Goal: Check status: Check status

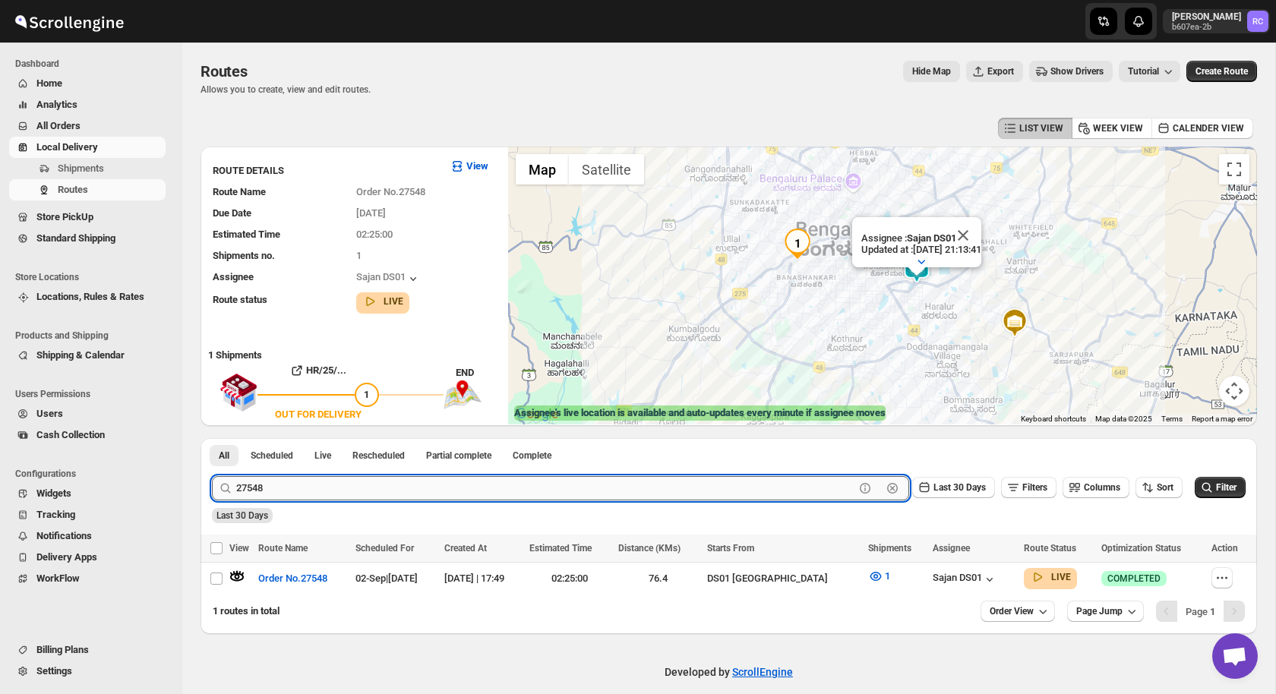
click at [245, 491] on input "27548" at bounding box center [545, 488] width 618 height 24
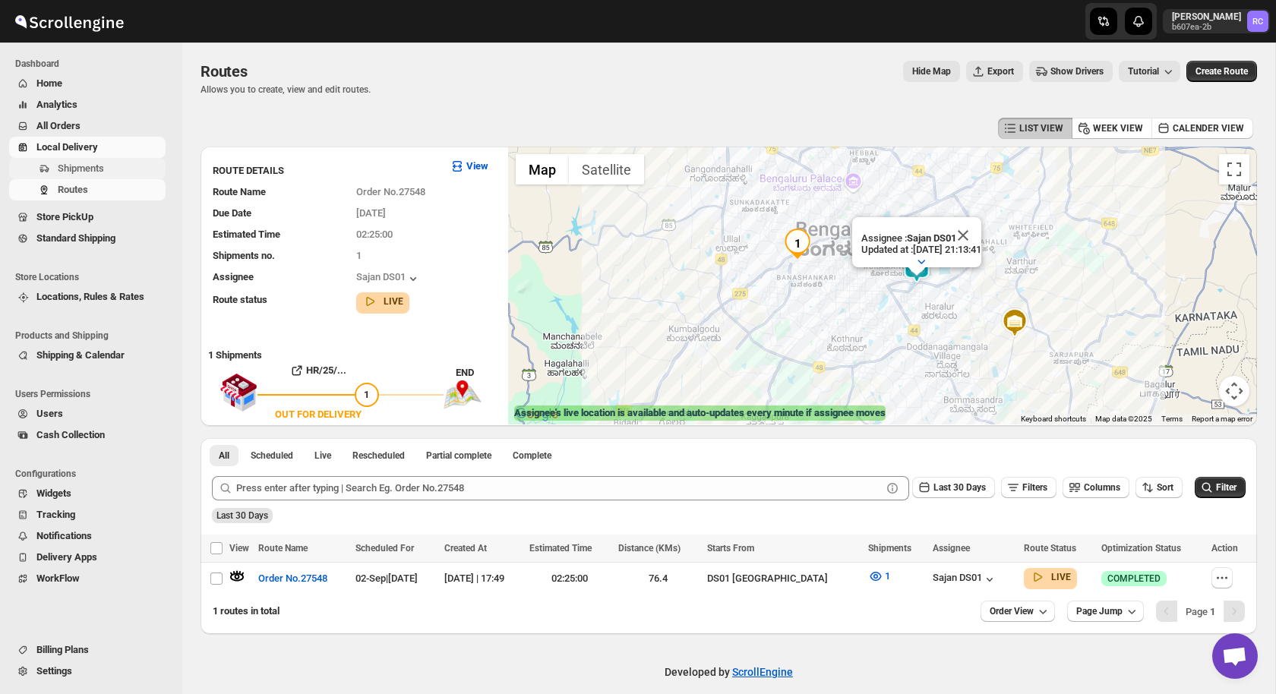
click at [92, 164] on span "Shipments" at bounding box center [81, 168] width 46 height 11
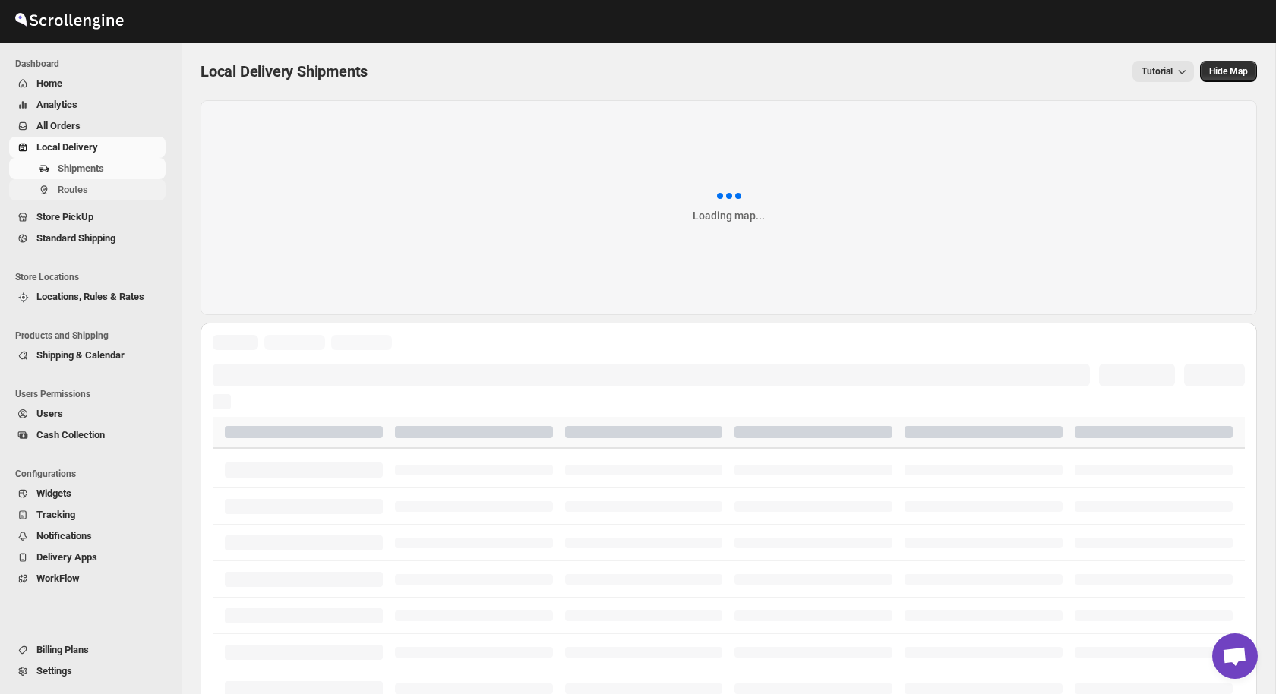
click at [94, 186] on span "Routes" at bounding box center [110, 189] width 105 height 15
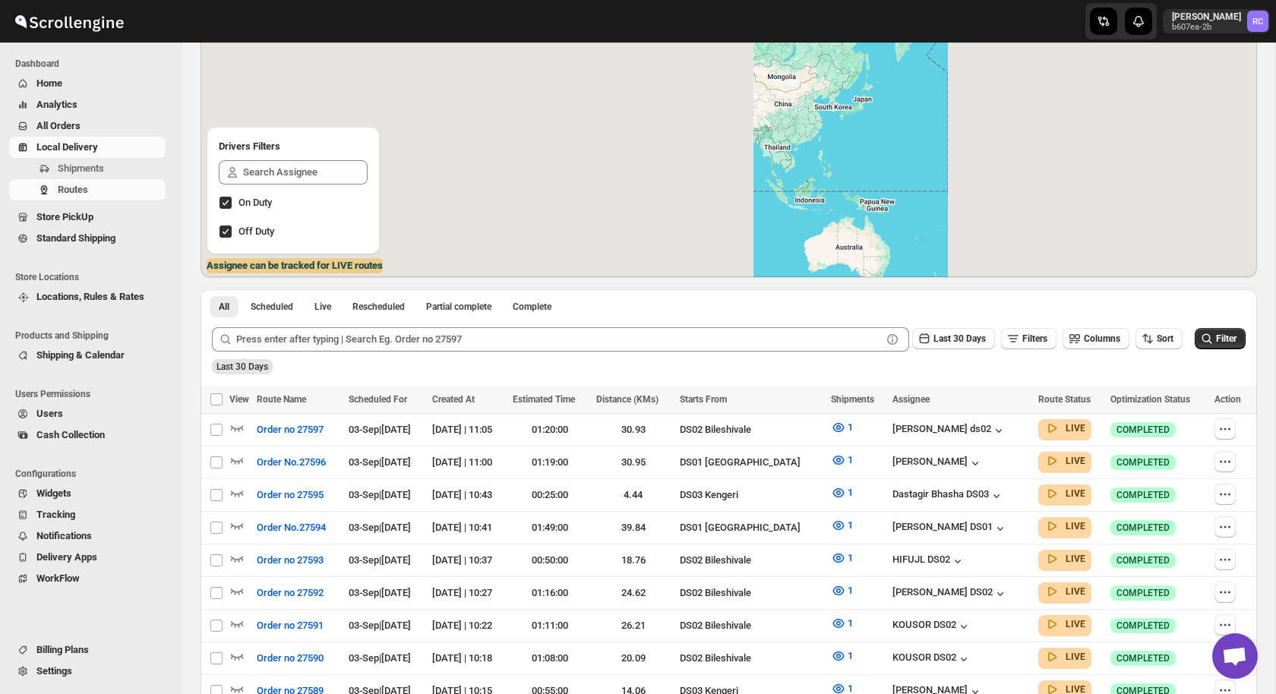
scroll to position [148, 0]
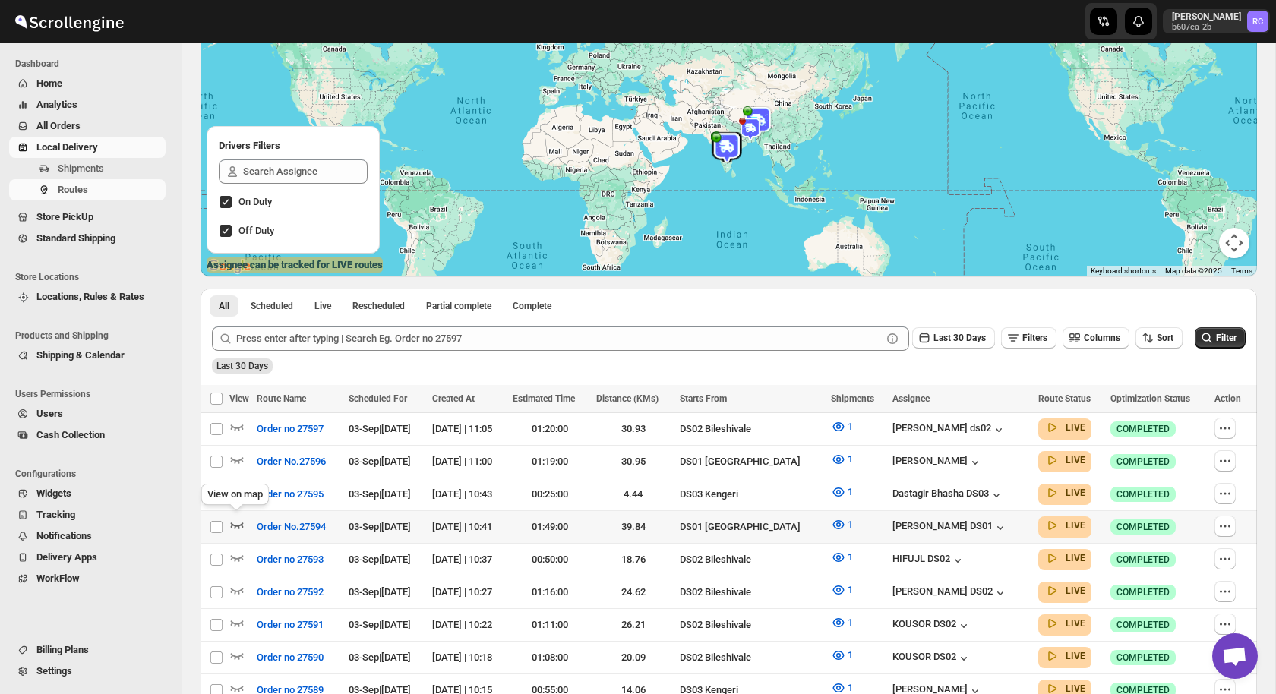
click at [239, 523] on icon "button" at bounding box center [237, 526] width 13 height 6
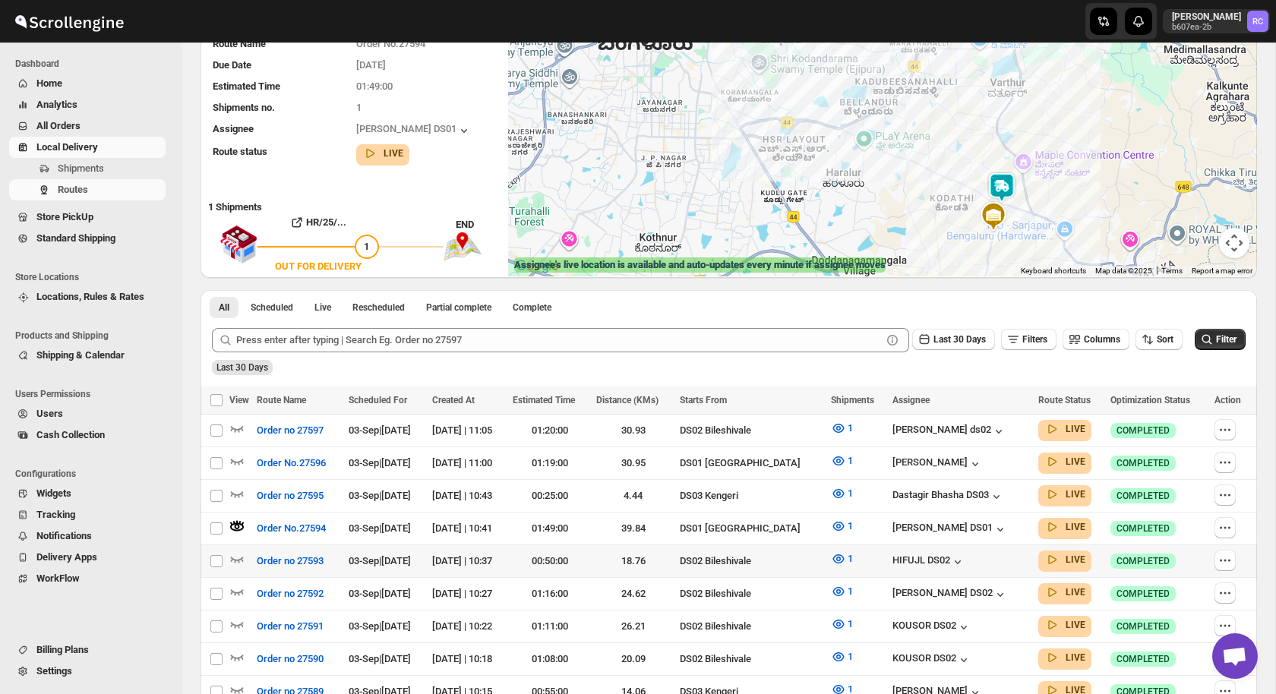
click at [245, 553] on div at bounding box center [240, 561] width 23 height 20
click at [238, 552] on icon "button" at bounding box center [236, 558] width 15 height 15
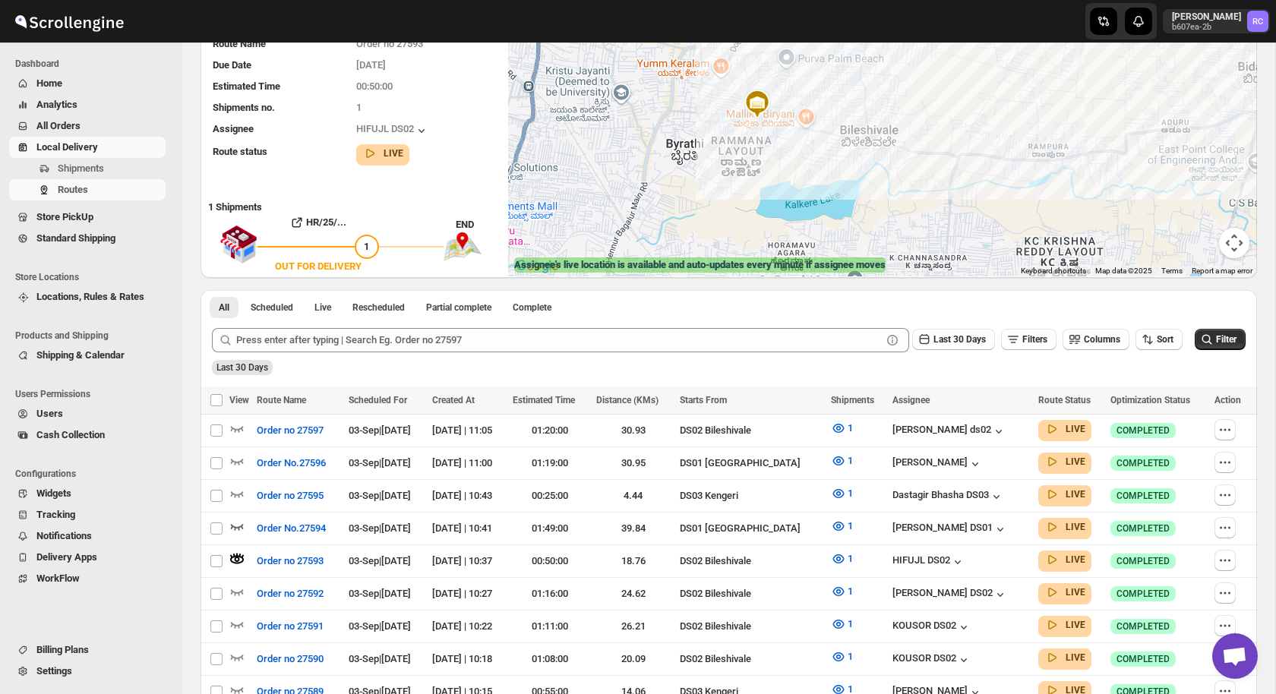
drag, startPoint x: 771, startPoint y: 76, endPoint x: 771, endPoint y: 160, distance: 84.3
click at [771, 160] on div at bounding box center [882, 137] width 749 height 278
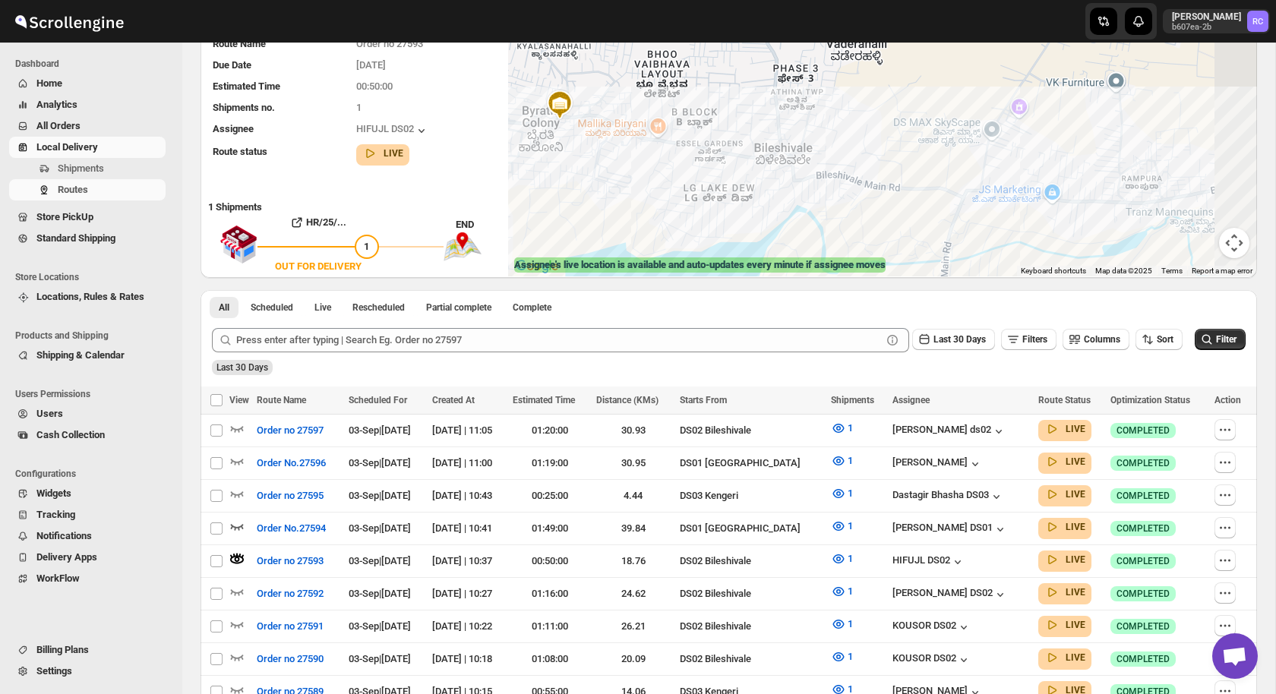
drag, startPoint x: 965, startPoint y: 163, endPoint x: 763, endPoint y: 163, distance: 202.0
click at [763, 163] on div at bounding box center [882, 137] width 749 height 278
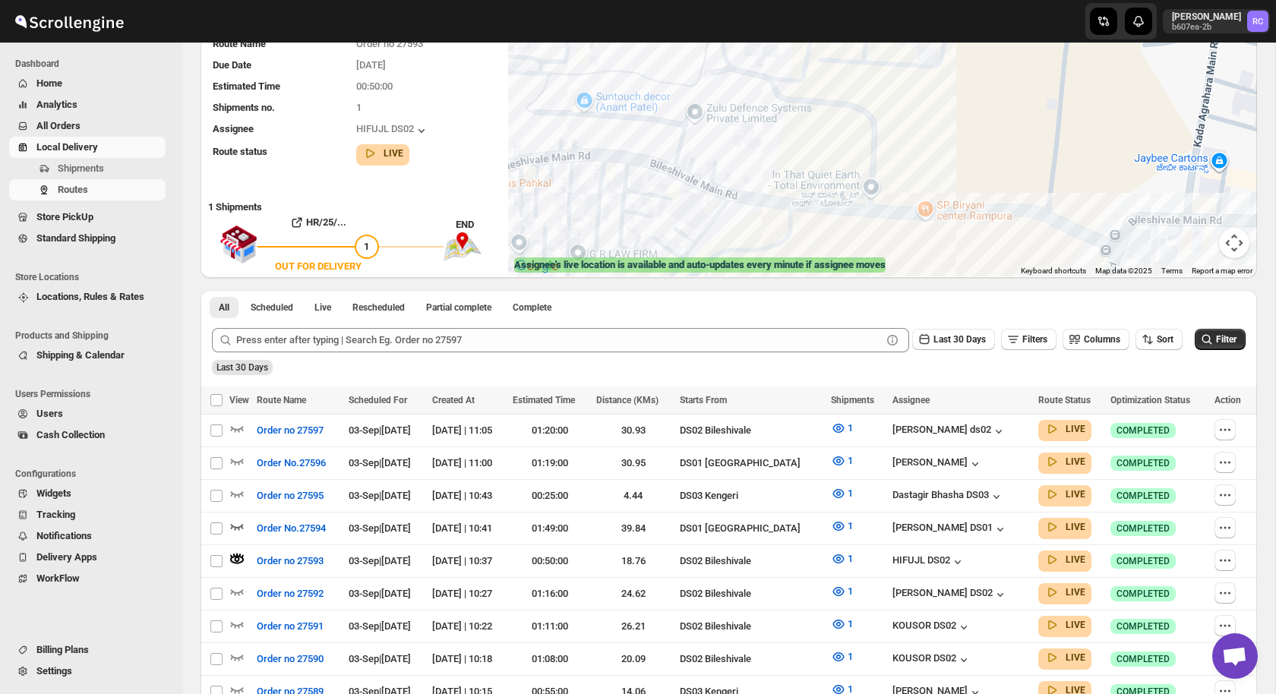
drag, startPoint x: 621, startPoint y: 111, endPoint x: 693, endPoint y: 145, distance: 79.8
click at [693, 145] on div at bounding box center [882, 137] width 749 height 278
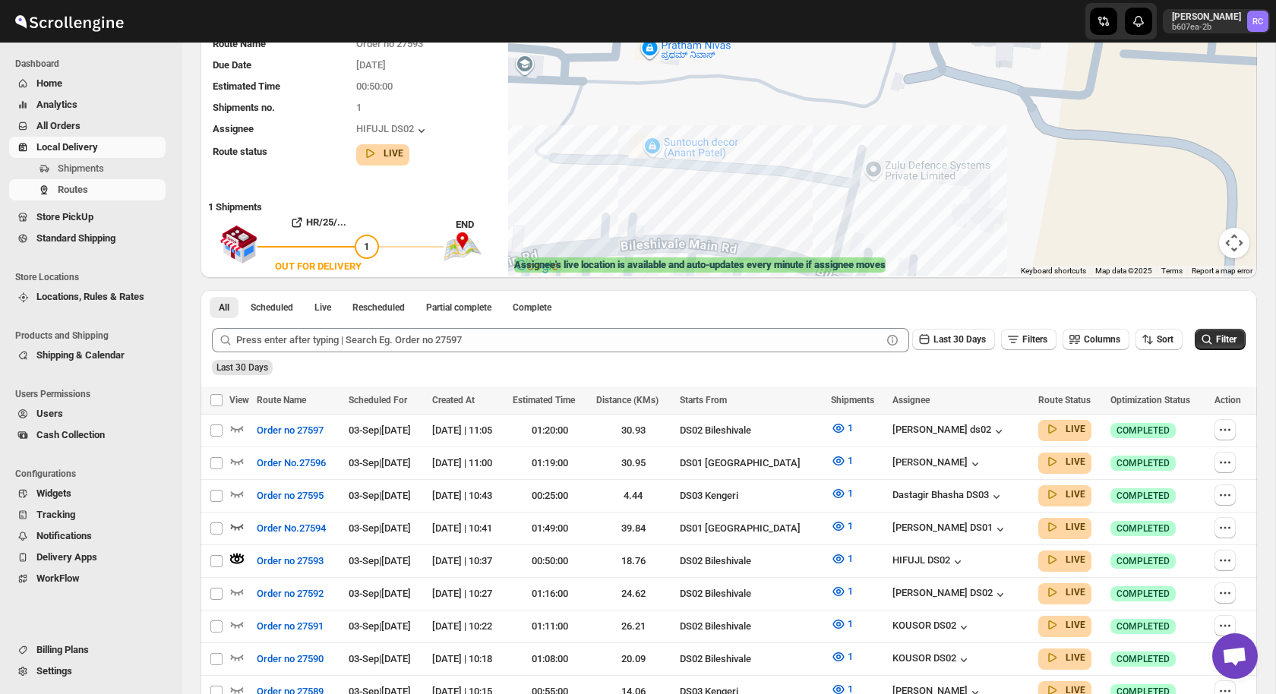
drag, startPoint x: 671, startPoint y: 167, endPoint x: 779, endPoint y: 112, distance: 121.6
click at [779, 112] on div at bounding box center [882, 137] width 749 height 278
